Goal: Information Seeking & Learning: Understand process/instructions

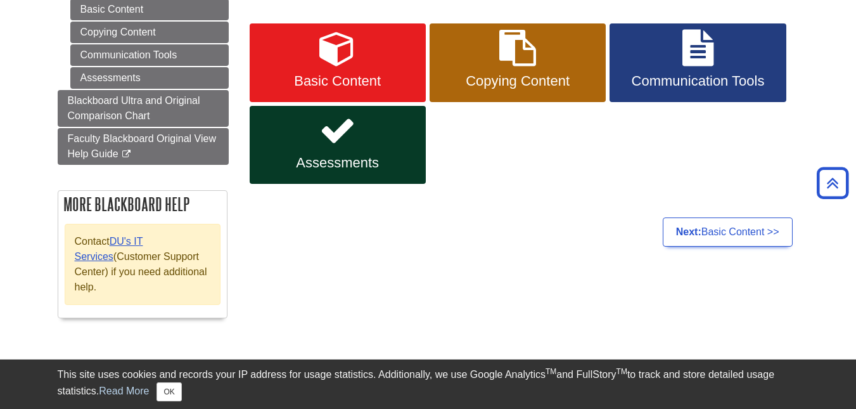
scroll to position [196, 0]
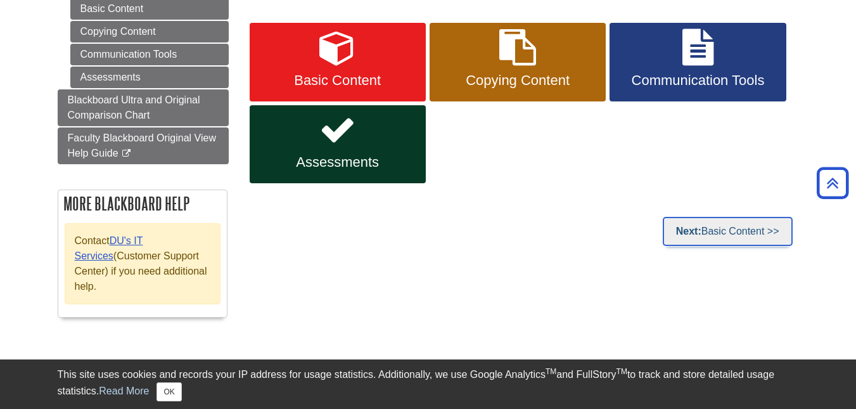
click at [731, 231] on link "Next: Basic Content >>" at bounding box center [728, 231] width 130 height 29
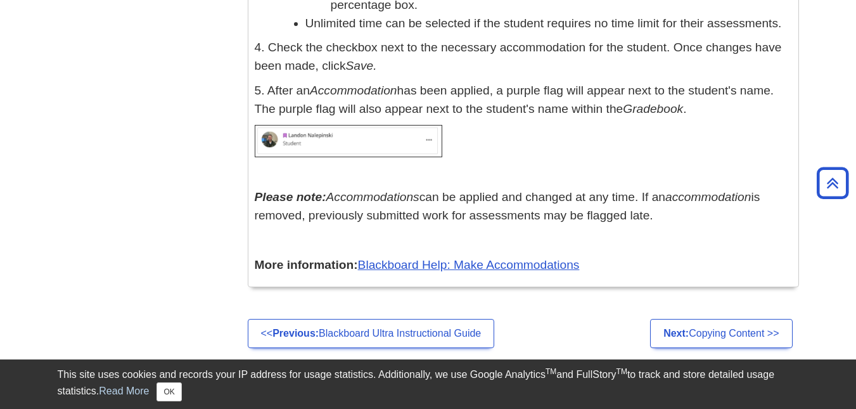
scroll to position [17926, 0]
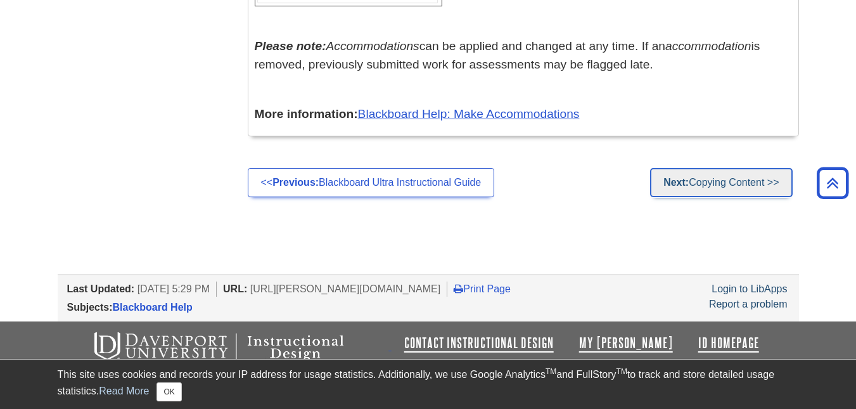
click at [753, 185] on link "Next: Copying Content >>" at bounding box center [721, 182] width 142 height 29
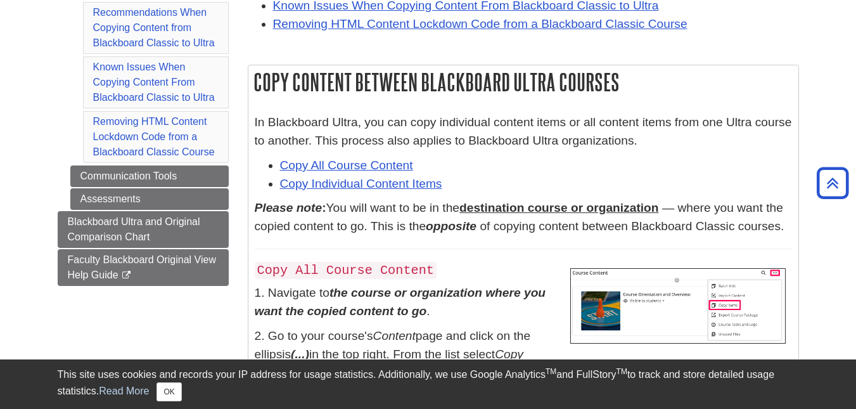
scroll to position [320, 0]
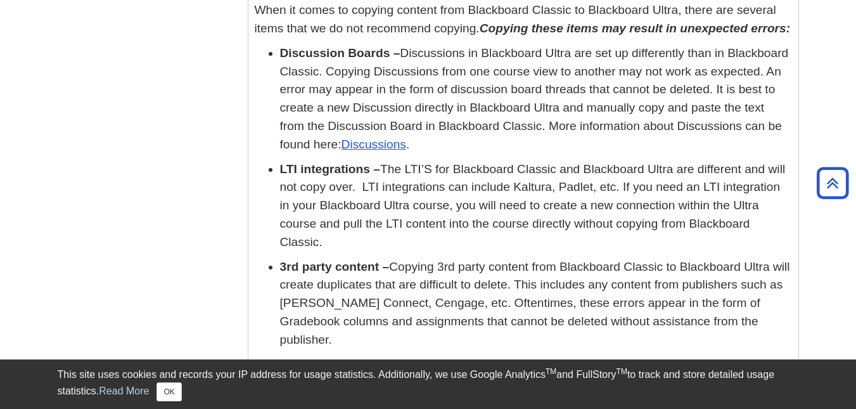
scroll to position [2848, 0]
